Goal: Task Accomplishment & Management: Manage account settings

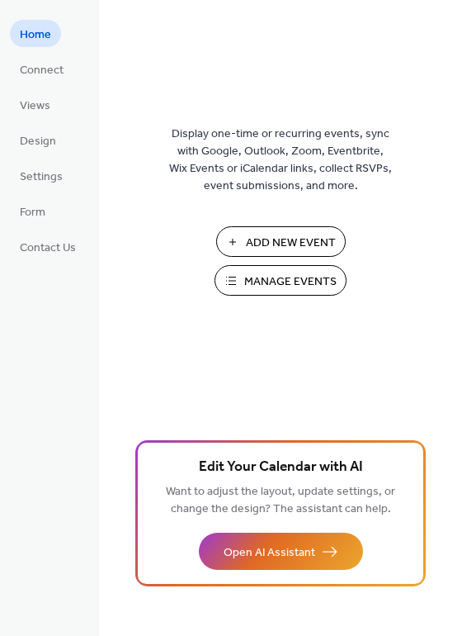
click at [289, 286] on span "Manage Events" at bounding box center [290, 281] width 92 height 17
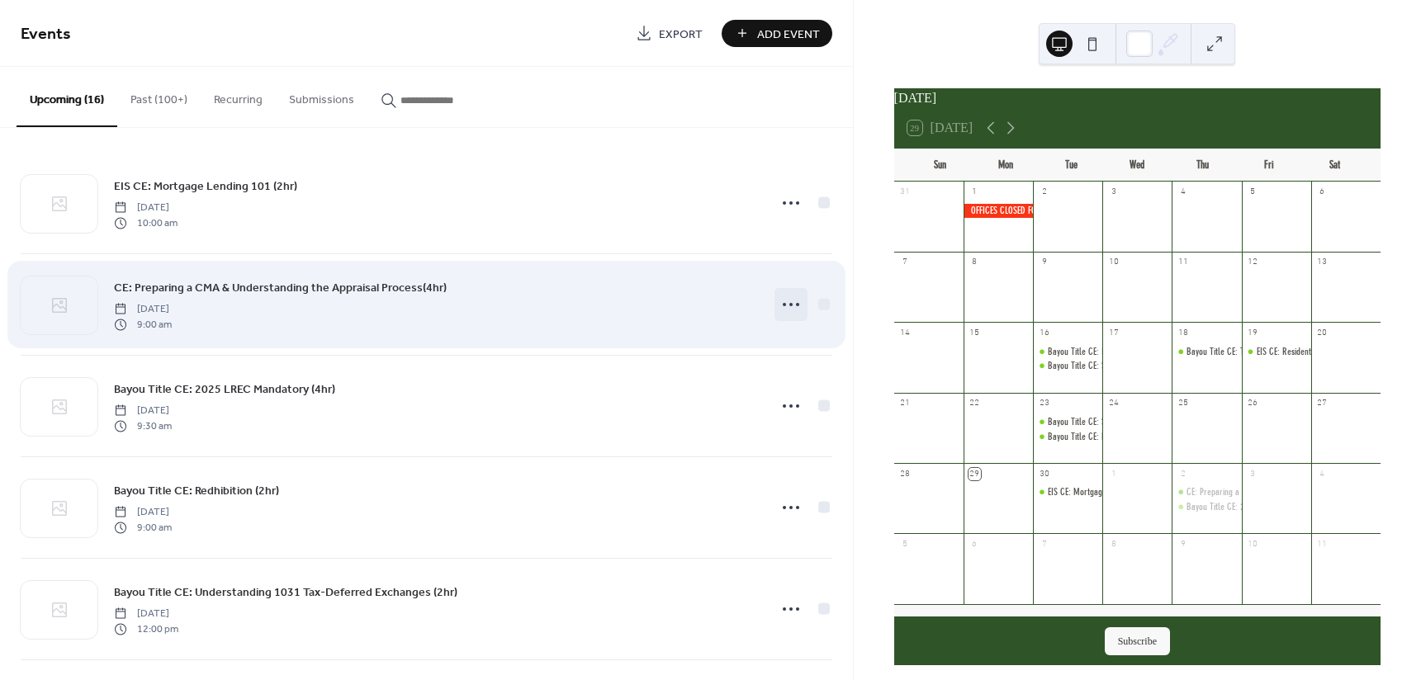
click at [791, 307] on icon at bounding box center [791, 304] width 26 height 26
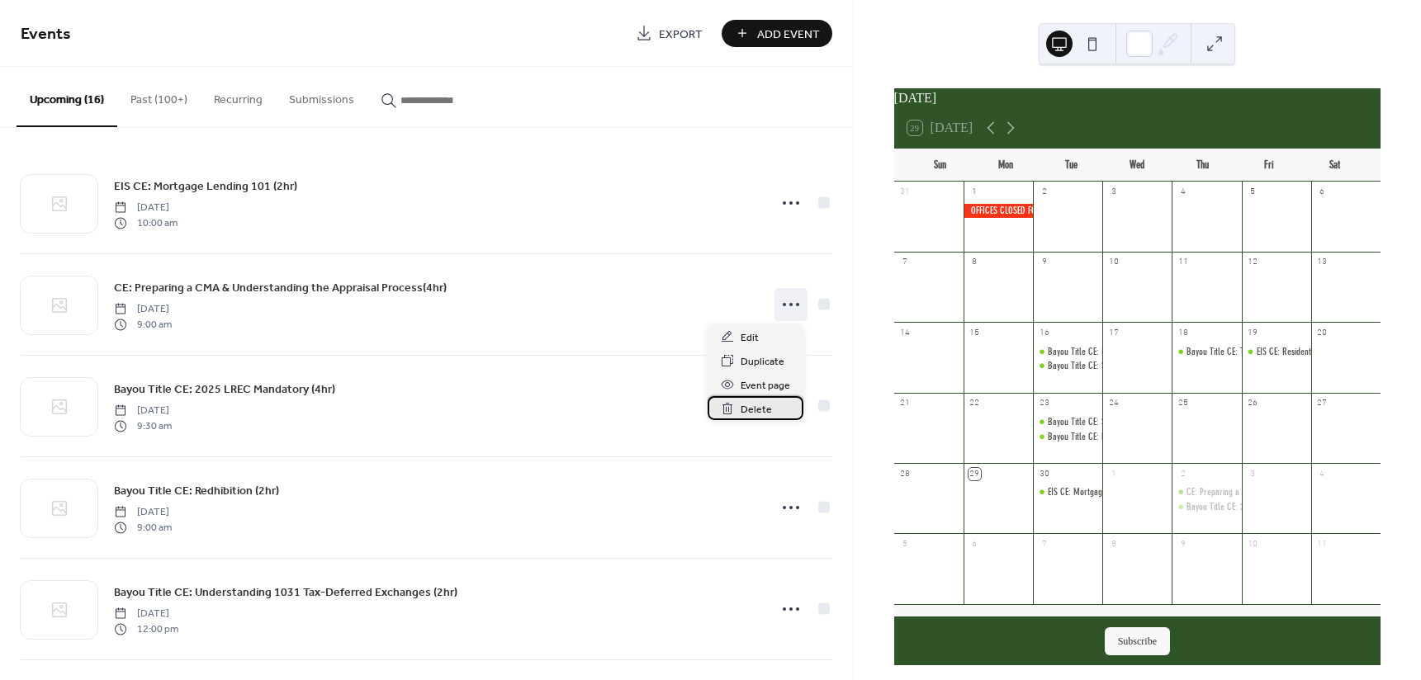
click at [744, 409] on span "Delete" at bounding box center [755, 409] width 31 height 17
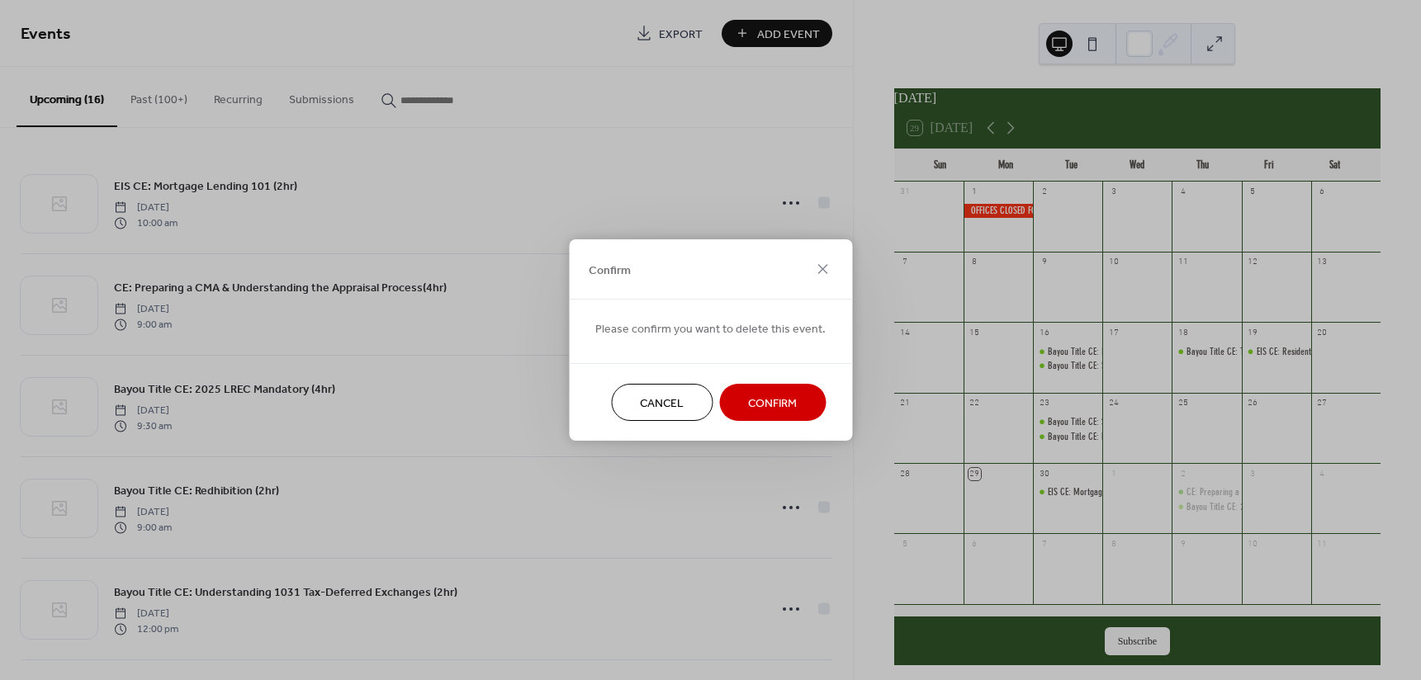
click at [774, 395] on span "Confirm" at bounding box center [772, 403] width 49 height 17
